Goal: Information Seeking & Learning: Learn about a topic

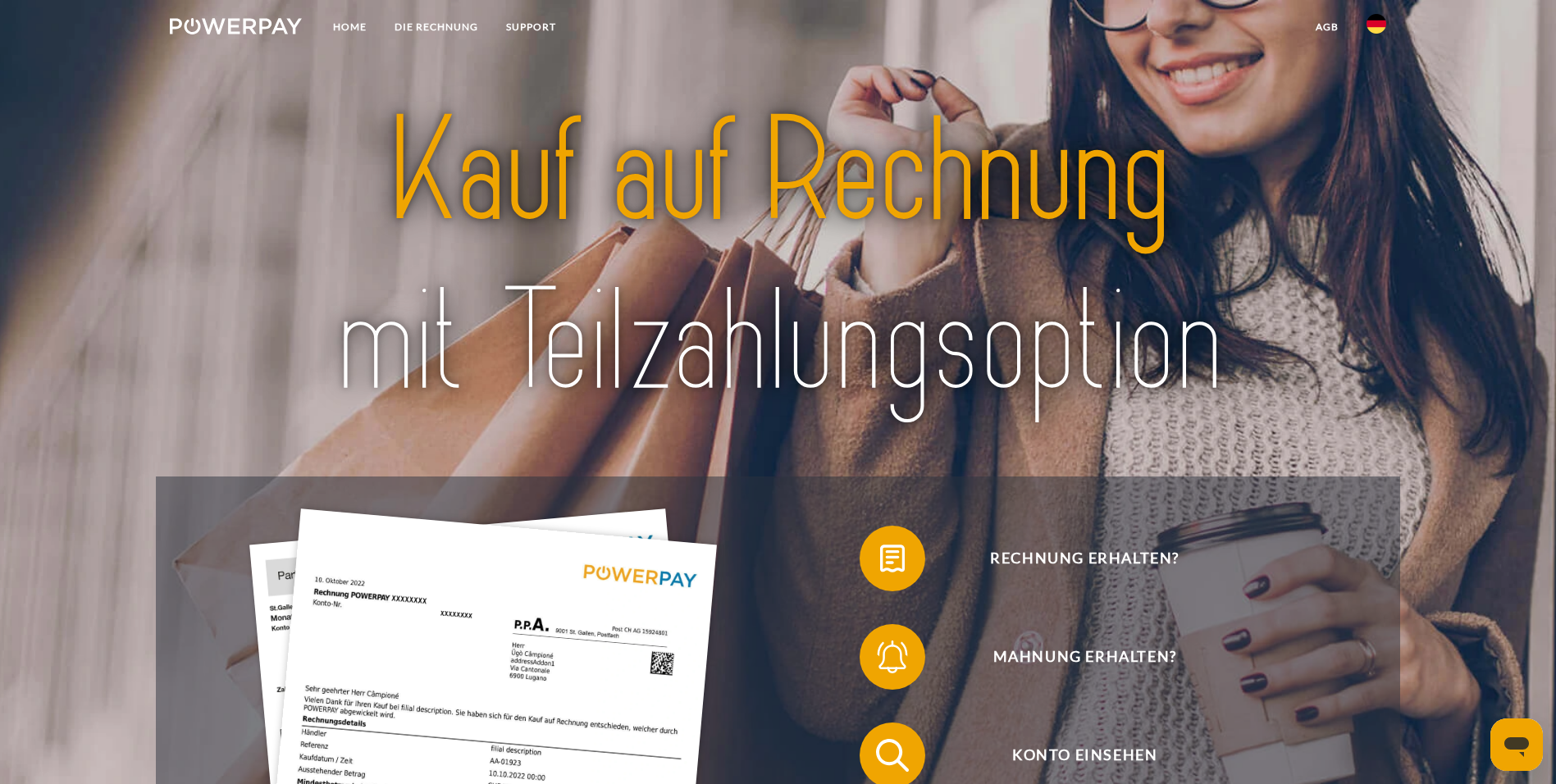
click at [1386, 28] on img at bounding box center [1376, 23] width 20 height 20
drag, startPoint x: 1443, startPoint y: 148, endPoint x: 1450, endPoint y: 161, distance: 14.8
click at [1446, 152] on header "Home DIE RECHNUNG SUPPORT" at bounding box center [778, 626] width 1556 height 1254
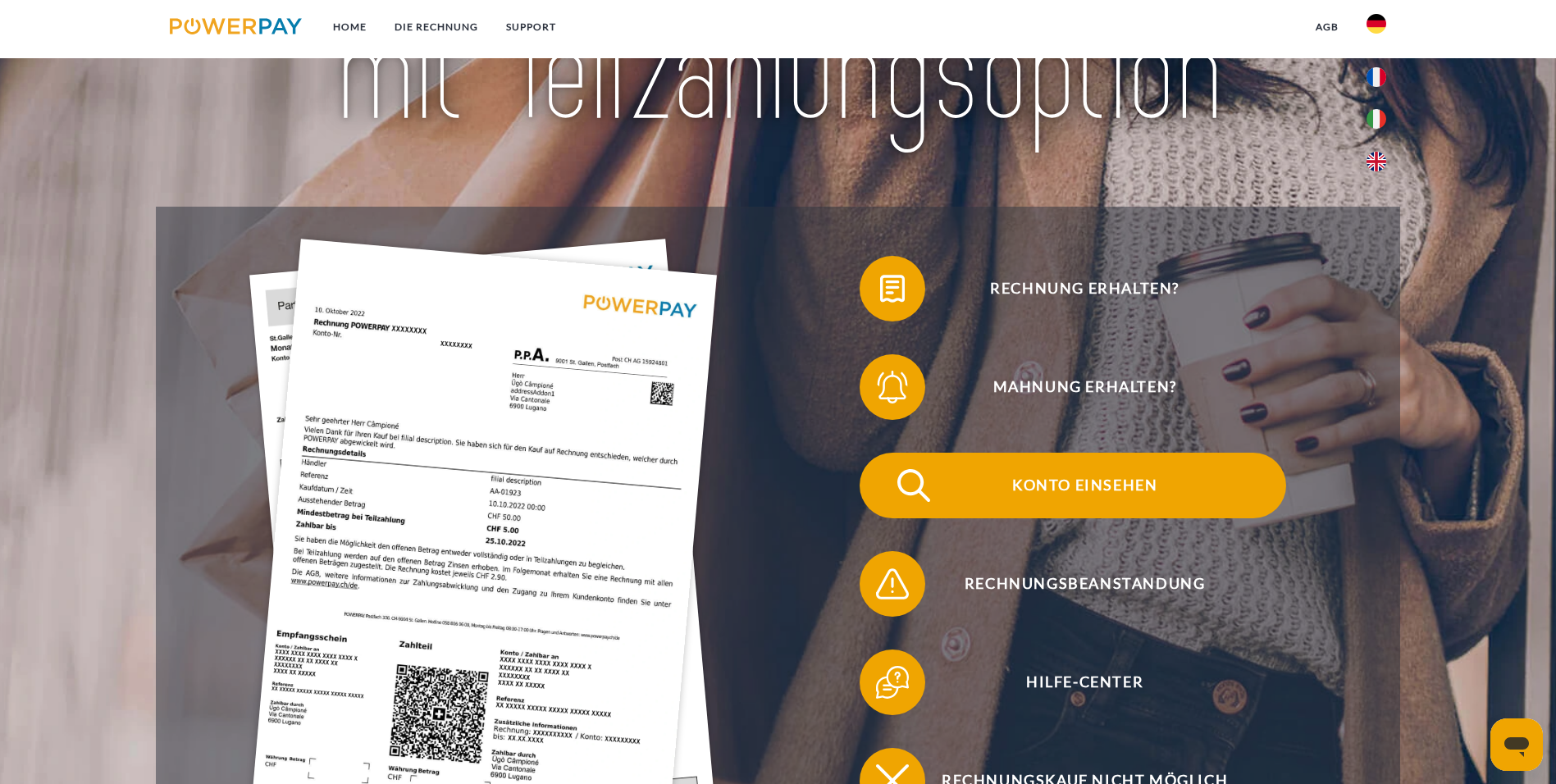
scroll to position [410, 0]
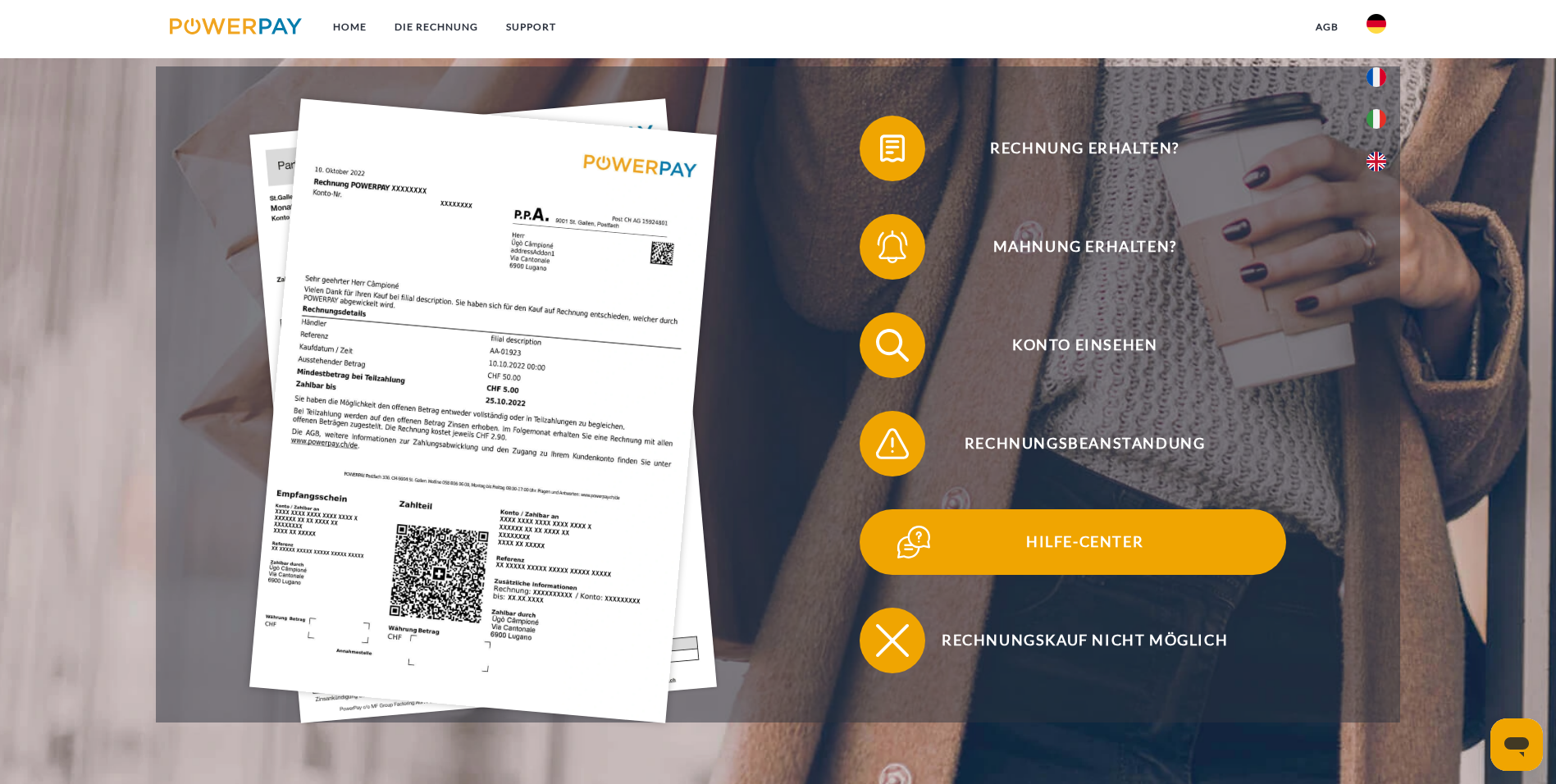
click at [883, 509] on span "Hilfe-Center" at bounding box center [1084, 541] width 401 height 66
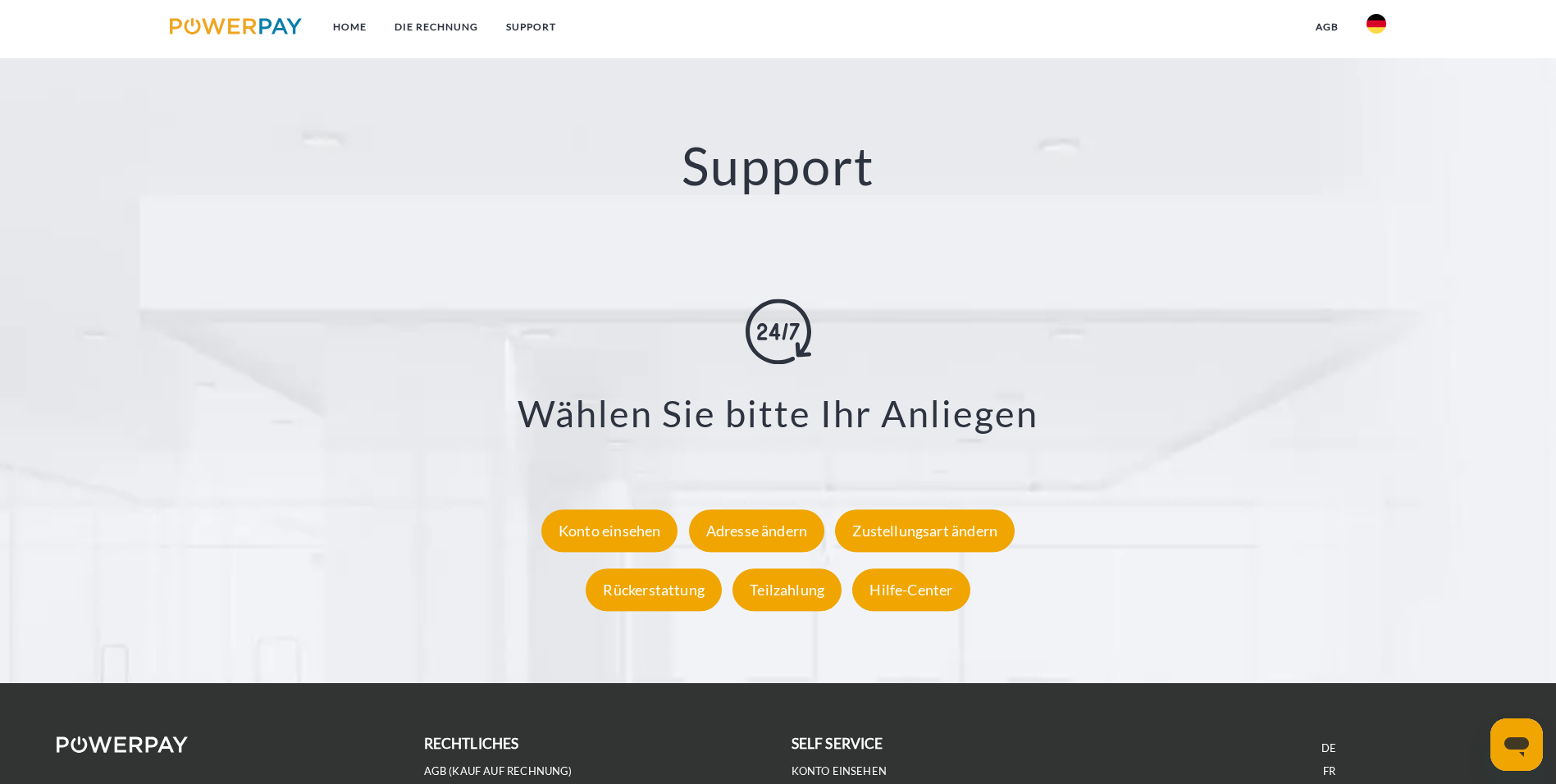
scroll to position [3011, 0]
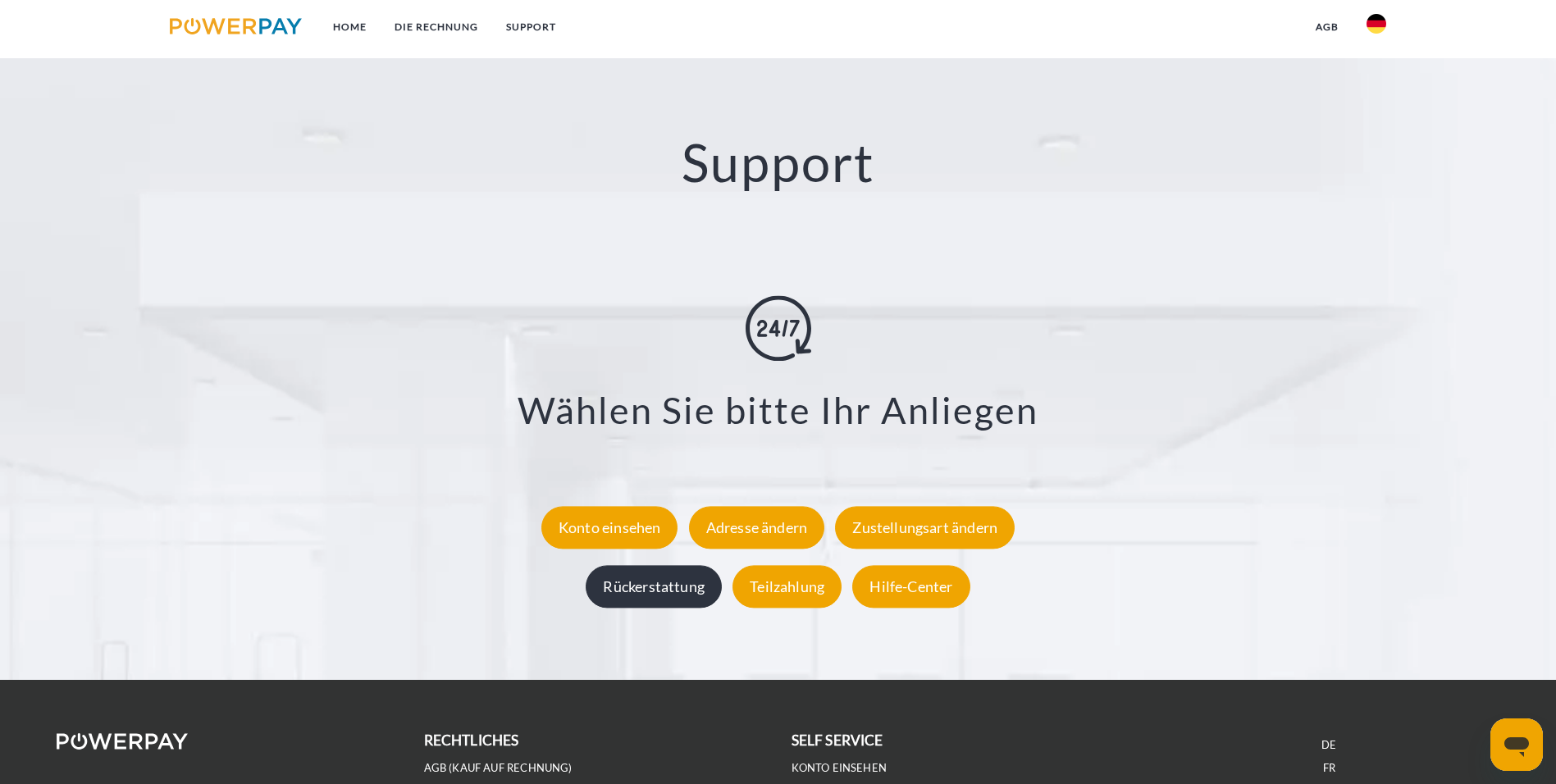
click at [669, 565] on div "Rückerstattung" at bounding box center [653, 586] width 136 height 43
click at [927, 565] on div "Hilfe-Center" at bounding box center [911, 586] width 118 height 43
